Goal: Task Accomplishment & Management: Manage account settings

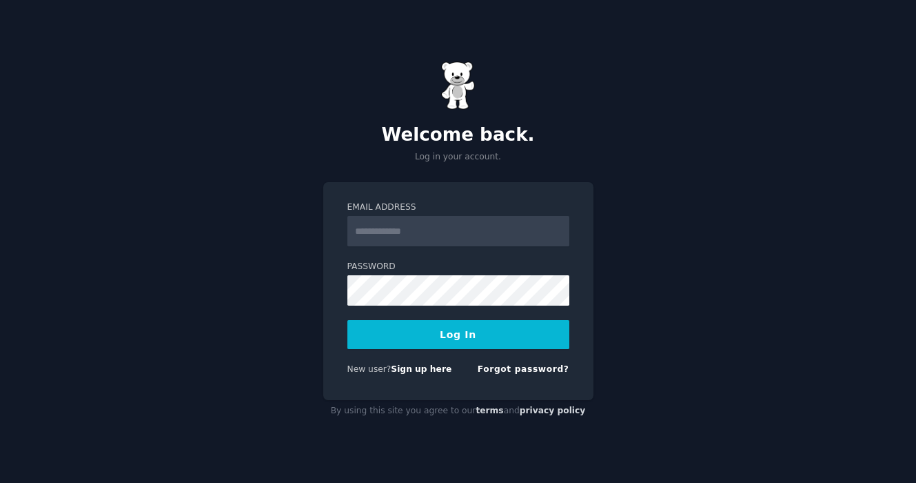
click at [404, 235] on input "Email Address" at bounding box center [459, 231] width 222 height 30
click at [281, 263] on div "Welcome back. Log in your account. Email Address Password Log In New user? Sign…" at bounding box center [458, 241] width 916 height 483
